Goal: Information Seeking & Learning: Find specific fact

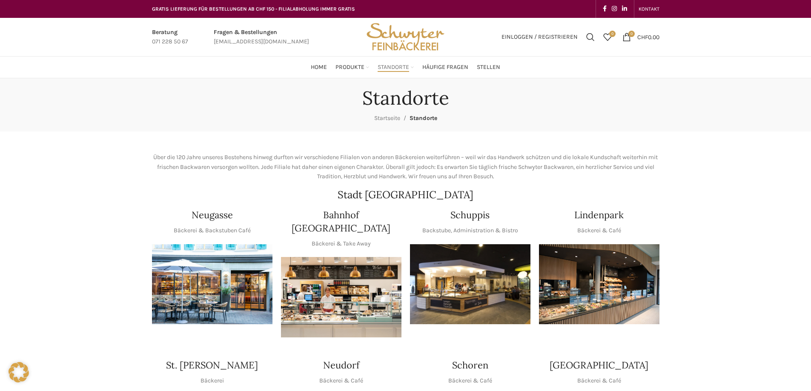
click at [234, 302] on img "1 / 1" at bounding box center [212, 284] width 121 height 80
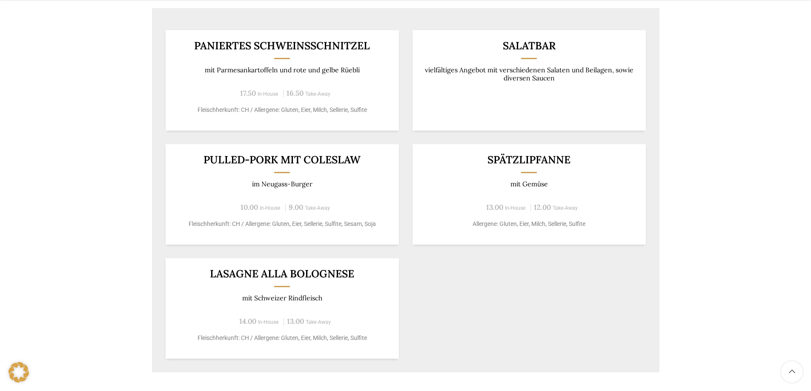
scroll to position [681, 0]
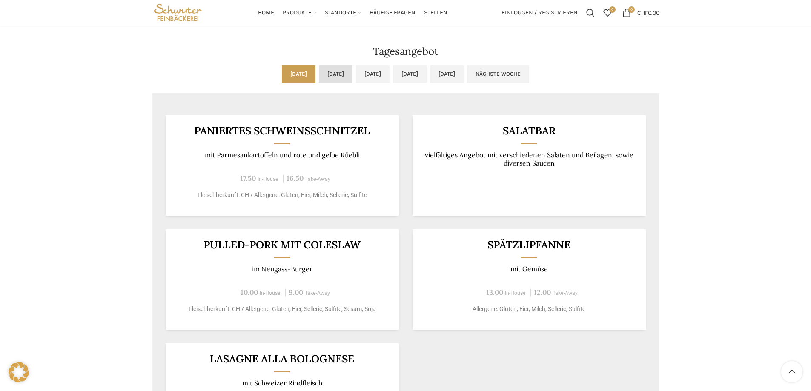
click at [323, 74] on link "Di, 26.08.2025" at bounding box center [336, 74] width 34 height 18
click at [379, 70] on link "Mi, 27.08.2025" at bounding box center [373, 74] width 34 height 18
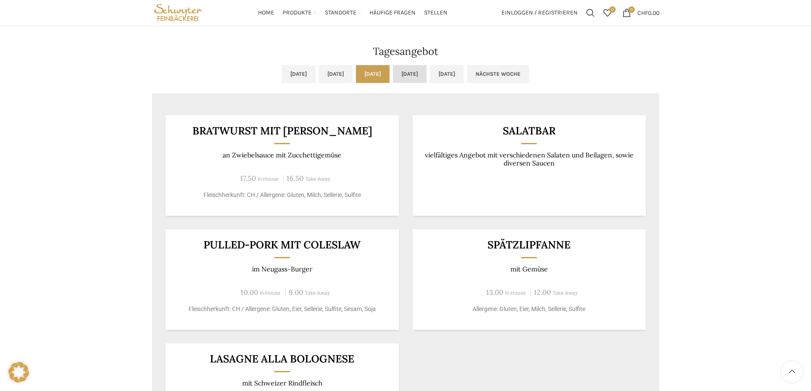
click at [427, 68] on link "Do, 28.08.2025" at bounding box center [410, 74] width 34 height 18
click at [464, 75] on link "Fr, 29.08.2025" at bounding box center [447, 74] width 34 height 18
click at [529, 70] on link "Nächste Woche" at bounding box center [498, 74] width 62 height 18
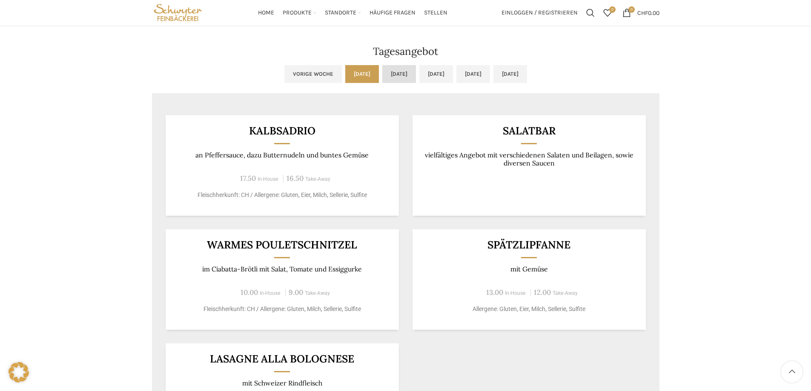
click at [382, 76] on link "Di, 02.09.2025" at bounding box center [399, 74] width 34 height 18
click at [425, 72] on link "Mi, 03.09.2025" at bounding box center [436, 74] width 34 height 18
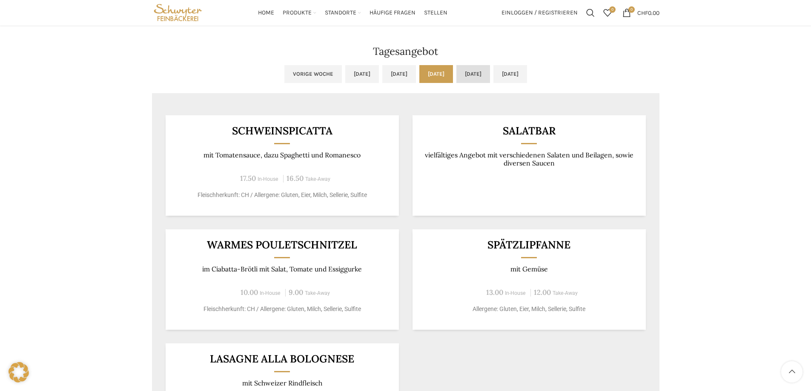
click at [482, 70] on link "Do, 04.09.2025" at bounding box center [473, 74] width 34 height 18
click at [527, 69] on link "Fr, 05.09.2025" at bounding box center [511, 74] width 34 height 18
